Goal: Task Accomplishment & Management: Manage account settings

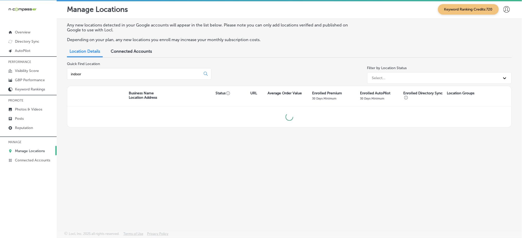
type input "indoor"
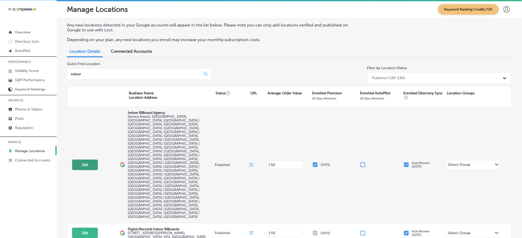
click at [88, 160] on button "Edit" at bounding box center [85, 165] width 26 height 11
select select "US"
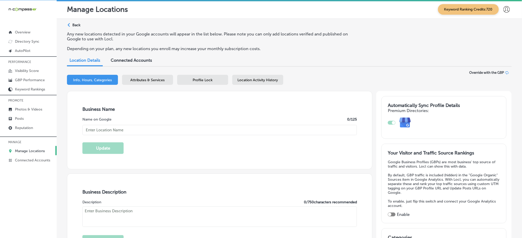
type input "[PHONE_NUMBER]"
checkbox input "false"
type input "3040 Hunters Run"
type input "Gardendale"
type input "35071"
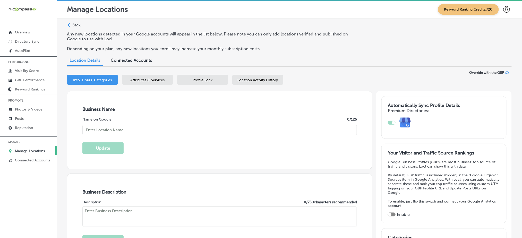
type input "US"
type input "[URL][DOMAIN_NAME]"
checkbox input "true"
type textarea "Indoor Billboard Agency is a dynamic advertising firm specializing in high-impa…"
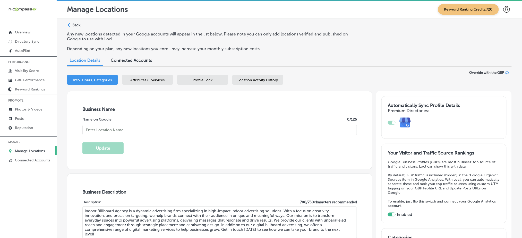
type input "Indoor Billboard Agency"
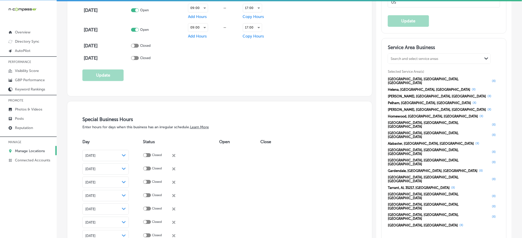
scroll to position [480, 0]
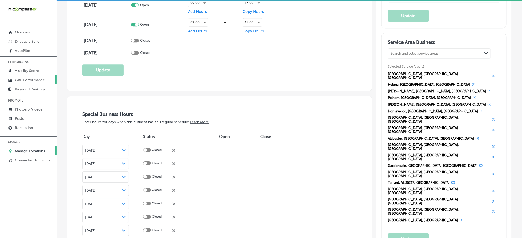
click at [32, 79] on p "GBP Performance" at bounding box center [30, 80] width 30 height 4
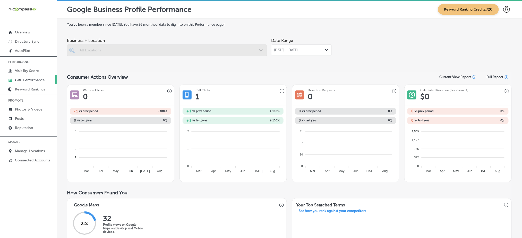
click at [297, 49] on span "[DATE] - [DATE]" at bounding box center [286, 50] width 24 height 4
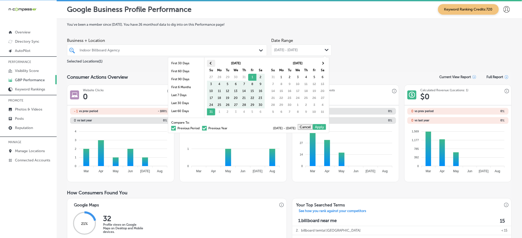
click at [211, 66] on th at bounding box center [211, 63] width 8 height 7
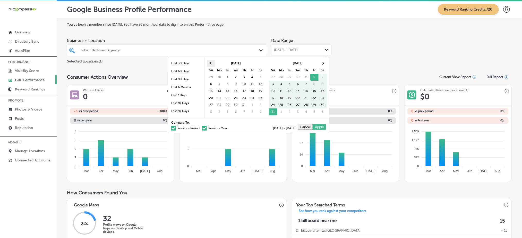
click at [212, 64] on th at bounding box center [211, 63] width 8 height 7
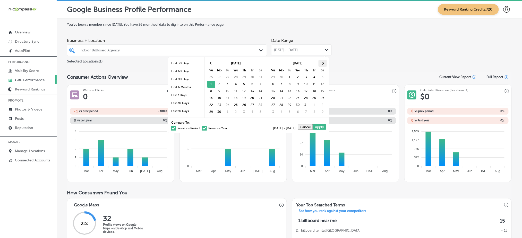
click at [322, 62] on span at bounding box center [322, 63] width 3 height 3
